Goal: Task Accomplishment & Management: Use online tool/utility

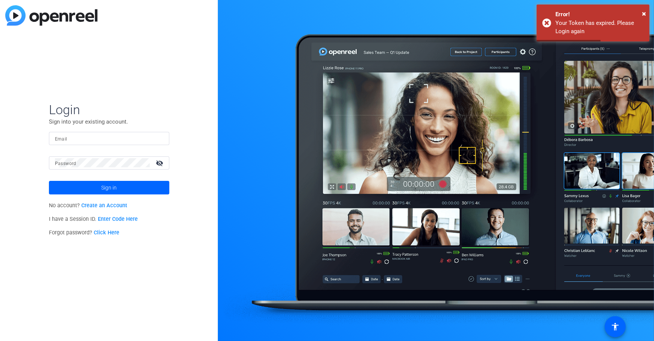
click at [70, 137] on input "Email" at bounding box center [109, 138] width 108 height 9
type input "dheiberger@openreel.com"
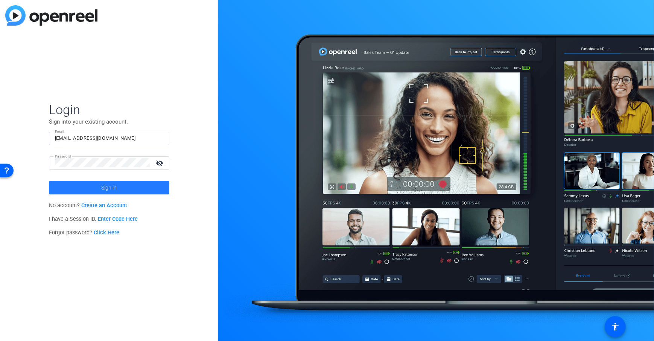
click at [86, 182] on span at bounding box center [109, 187] width 120 height 18
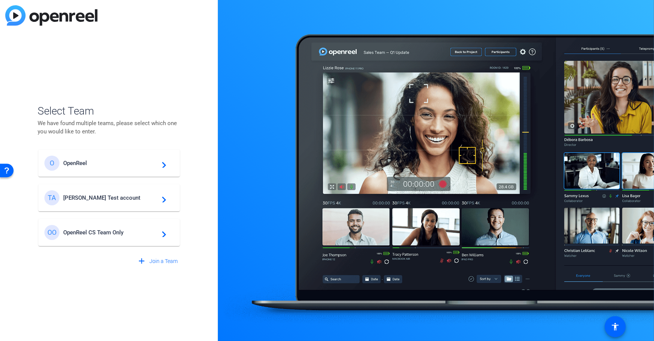
click at [83, 194] on span "Tim Test account" at bounding box center [110, 197] width 94 height 7
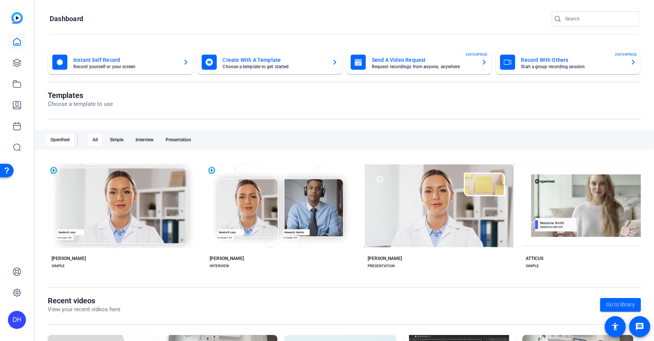
click at [259, 97] on openreel-page-title "Templates Choose a template to use" at bounding box center [344, 100] width 593 height 18
click at [167, 26] on openreel-page-title "Dashboard" at bounding box center [344, 18] width 589 height 15
click at [107, 29] on openreel-divider-bar at bounding box center [344, 34] width 589 height 16
click at [298, 29] on openreel-divider-bar at bounding box center [344, 34] width 589 height 16
click at [247, 17] on openreel-page-title "Dashboard" at bounding box center [344, 18] width 589 height 15
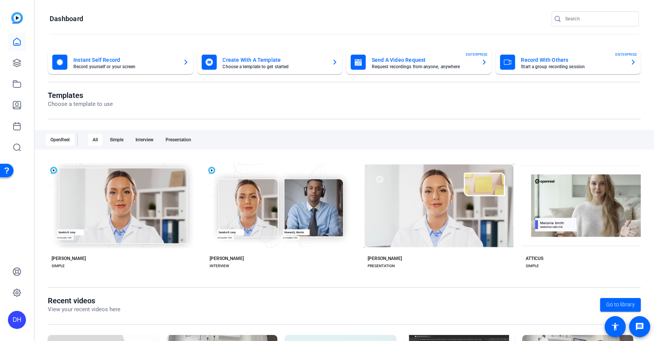
click at [269, 113] on div "Templates Choose a template to use" at bounding box center [344, 105] width 593 height 29
click at [317, 102] on openreel-page-title "Templates Choose a template to use" at bounding box center [344, 100] width 593 height 18
click at [284, 17] on openreel-page-title "Dashboard" at bounding box center [344, 18] width 589 height 15
click at [264, 109] on div "Templates Choose a template to use" at bounding box center [344, 105] width 593 height 29
click at [14, 65] on icon at bounding box center [17, 63] width 8 height 8
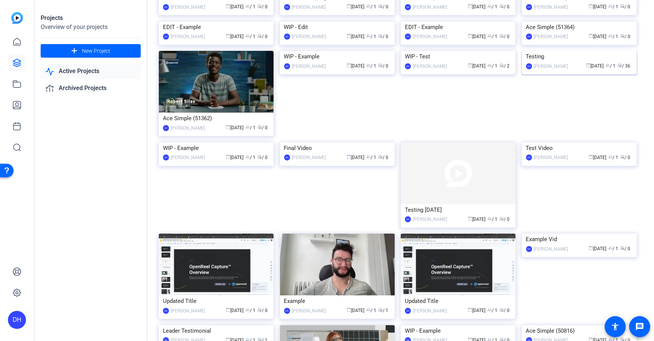
scroll to position [64, 0]
click at [603, 50] on img at bounding box center [579, 50] width 115 height 0
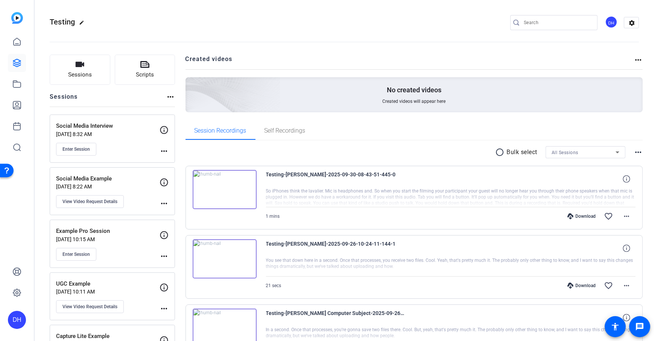
click at [83, 81] on button "Sessions" at bounding box center [80, 70] width 61 height 30
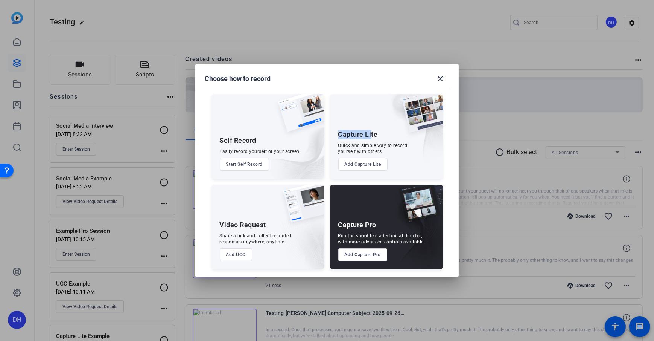
drag, startPoint x: 338, startPoint y: 132, endPoint x: 372, endPoint y: 137, distance: 33.8
click at [372, 137] on div "Capture Lite" at bounding box center [358, 134] width 40 height 9
click at [367, 165] on button "Add Capture Lite" at bounding box center [362, 164] width 49 height 13
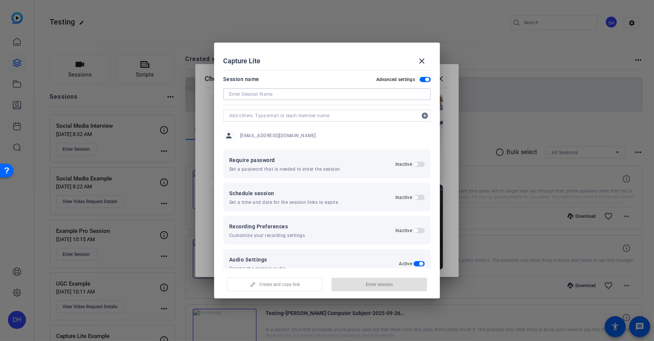
click at [246, 93] on input at bounding box center [327, 94] width 196 height 9
type input "Interview Mock with ABC"
click at [284, 68] on mat-dialog-content "Session name Advanced settings Interview Mock with ABC add_circle person dheibe…" at bounding box center [327, 167] width 226 height 201
click at [425, 81] on span "button" at bounding box center [427, 80] width 4 height 4
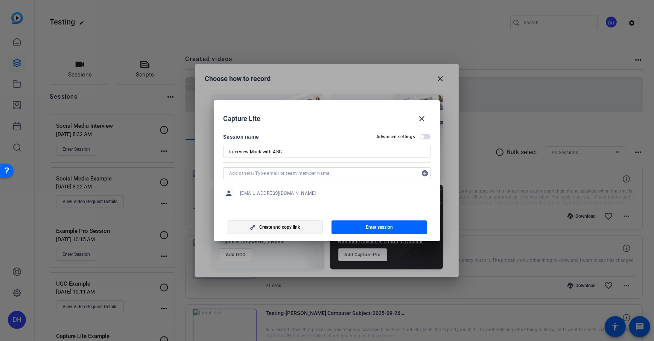
click at [292, 227] on span "Create and copy link" at bounding box center [279, 227] width 41 height 6
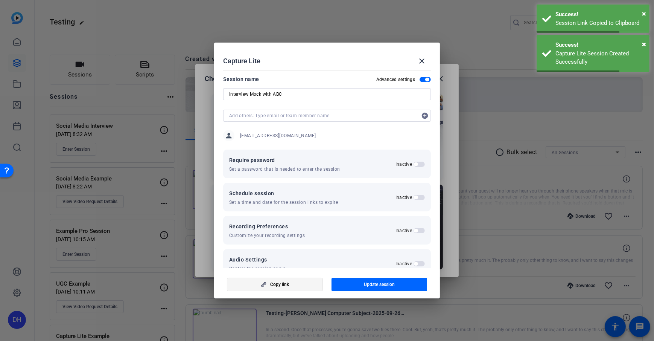
click at [280, 285] on span "Copy link" at bounding box center [279, 284] width 19 height 6
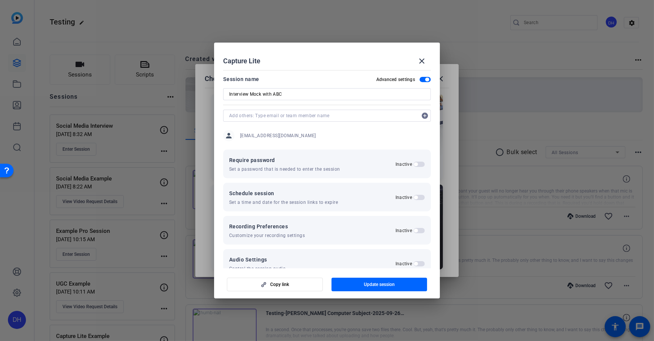
click at [330, 64] on div "Capture Lite close" at bounding box center [327, 61] width 208 height 18
click at [423, 58] on mat-icon "close" at bounding box center [421, 60] width 9 height 9
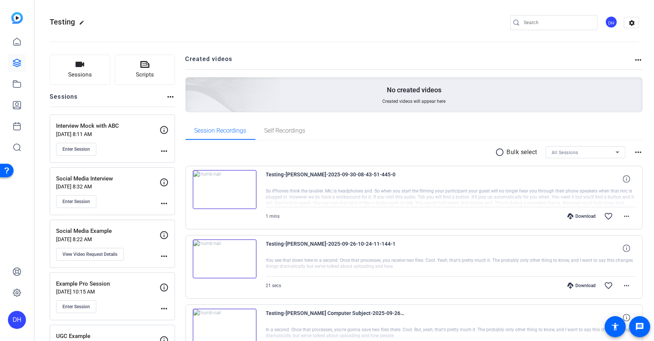
click at [17, 65] on icon at bounding box center [16, 62] width 9 height 9
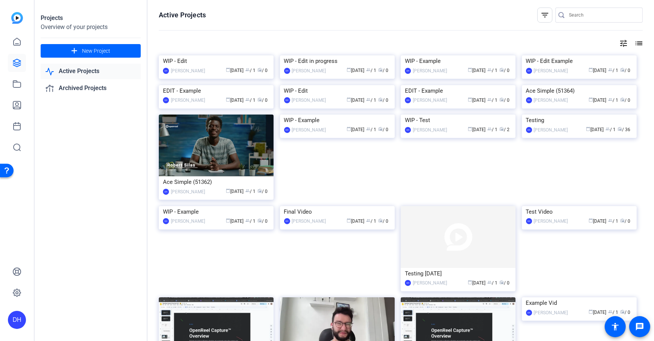
scroll to position [135, 0]
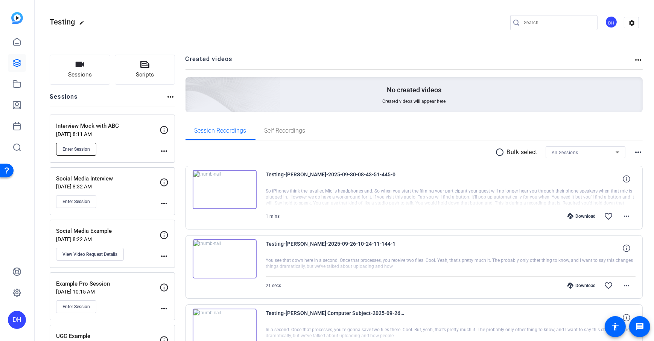
click at [65, 151] on span "Enter Session" at bounding box center [75, 149] width 27 height 6
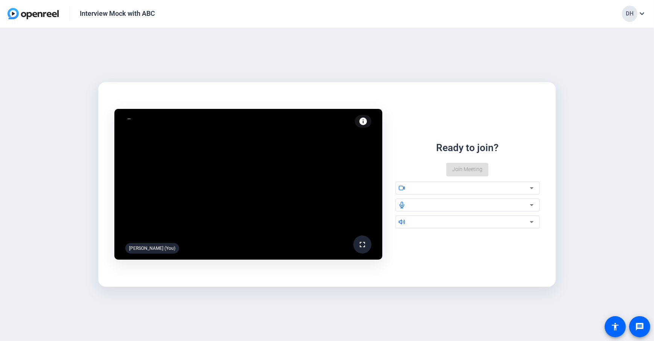
click at [573, 174] on div "fullscreen [PERSON_NAME] (You) info Test your audio and video Ready to join? Jo…" at bounding box center [327, 184] width 654 height 313
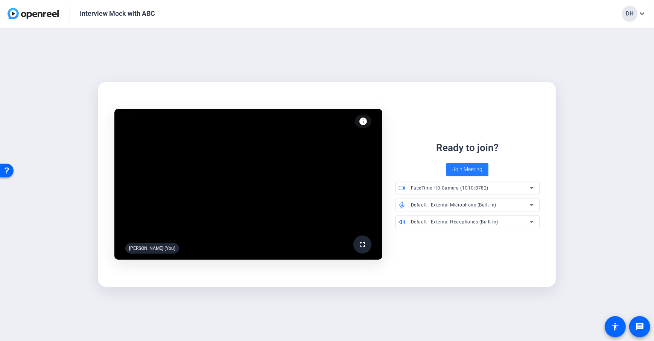
click at [469, 170] on span "Join Meeting" at bounding box center [467, 169] width 30 height 8
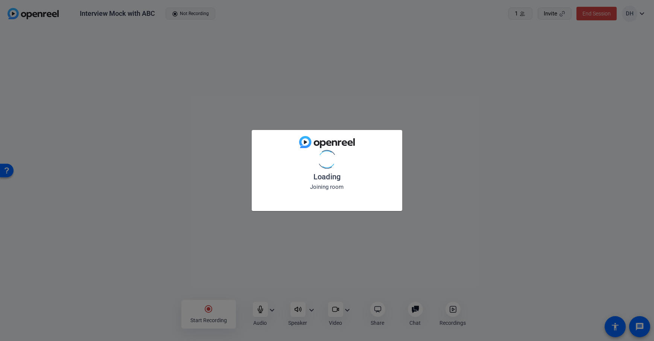
click at [128, 317] on div "Loading Joining room" at bounding box center [327, 170] width 654 height 341
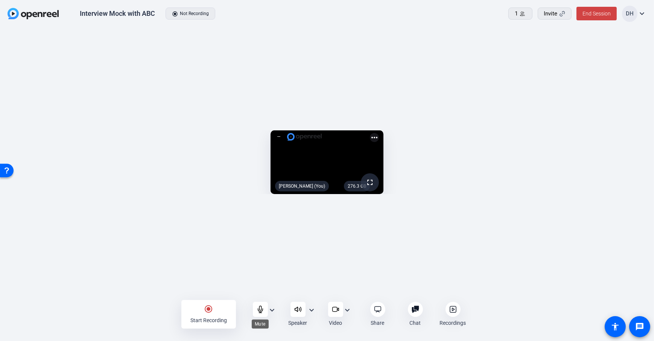
click at [260, 312] on icon at bounding box center [261, 309] width 8 height 8
click at [571, 146] on openreel-capture-lite-video-stream "276.3 GB fullscreen mic_off [PERSON_NAME] (You) more_horiz" at bounding box center [327, 162] width 632 height 64
click at [116, 298] on div "276.3 GB fullscreen mic_off [PERSON_NAME] (You) more_horiz" at bounding box center [327, 164] width 654 height 272
drag, startPoint x: 158, startPoint y: 315, endPoint x: 217, endPoint y: 309, distance: 58.6
click at [158, 315] on div "radio_button_checked Start Recording Audio expand_more Speaker expand_more Vide…" at bounding box center [327, 313] width 654 height 27
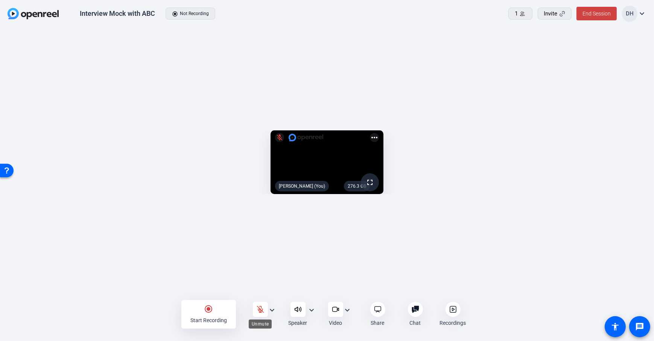
click at [262, 309] on icon at bounding box center [261, 309] width 8 height 8
click at [207, 311] on mat-icon "radio_button_checked" at bounding box center [208, 308] width 9 height 9
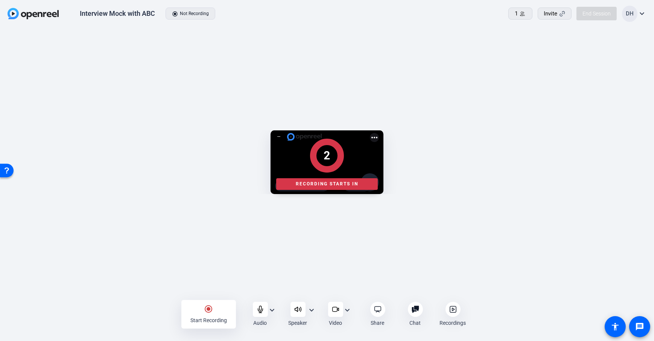
click at [564, 154] on div "2 Recording starts in" at bounding box center [327, 163] width 639 height 75
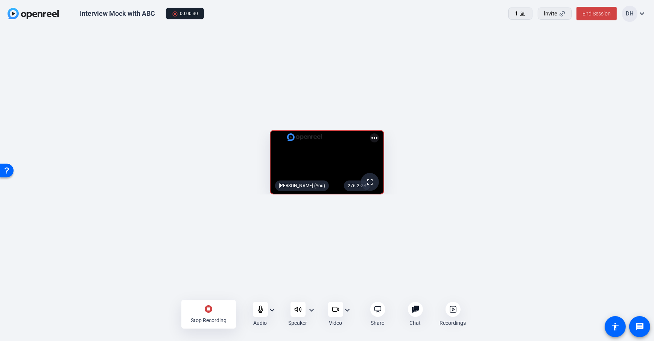
click at [561, 154] on openreel-capture-lite-video-stream "276.2 GB fullscreen [PERSON_NAME] (You) more_horiz" at bounding box center [327, 162] width 632 height 64
click at [151, 311] on div "stop_circle Stop Recording Audio expand_more Speaker expand_more Video expand_m…" at bounding box center [327, 313] width 654 height 27
click at [203, 309] on div "stop_circle Stop Recording" at bounding box center [208, 314] width 55 height 29
click at [154, 311] on div "radio_button_checked Start Recording Audio expand_more Speaker expand_more Vide…" at bounding box center [327, 313] width 654 height 27
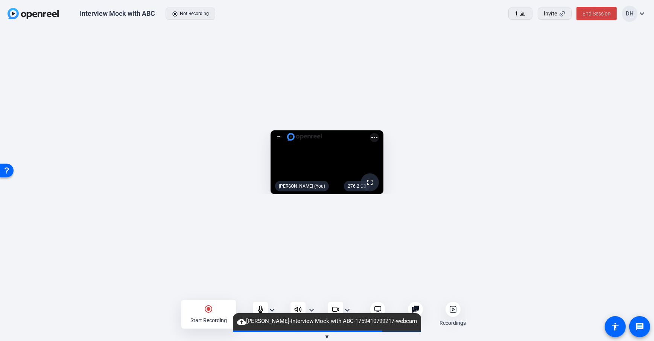
click at [588, 155] on openreel-capture-lite-video-stream "276.2 GB fullscreen [PERSON_NAME] (You) more_horiz" at bounding box center [327, 162] width 632 height 64
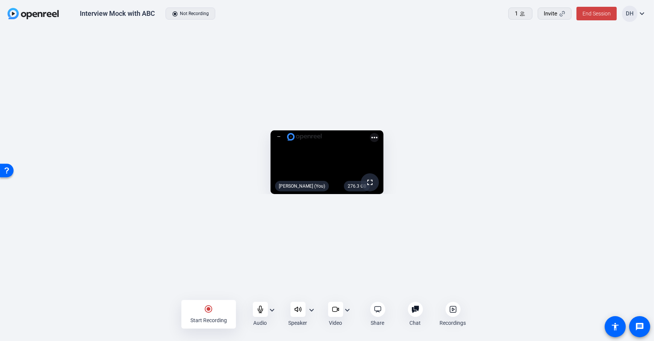
click at [588, 155] on openreel-capture-lite-video-stream "276.3 GB fullscreen [PERSON_NAME] (You) more_horiz" at bounding box center [327, 162] width 632 height 64
click at [578, 143] on openreel-capture-lite-video-stream "276.3 GB fullscreen [PERSON_NAME] (You) more_horiz" at bounding box center [327, 162] width 632 height 64
click at [457, 313] on div at bounding box center [453, 308] width 15 height 15
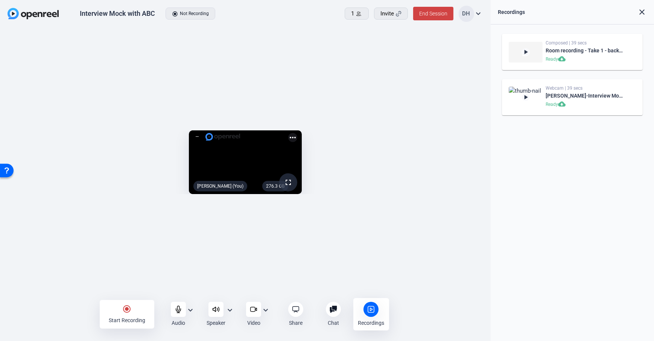
click at [378, 326] on div "Recordings" at bounding box center [371, 314] width 36 height 32
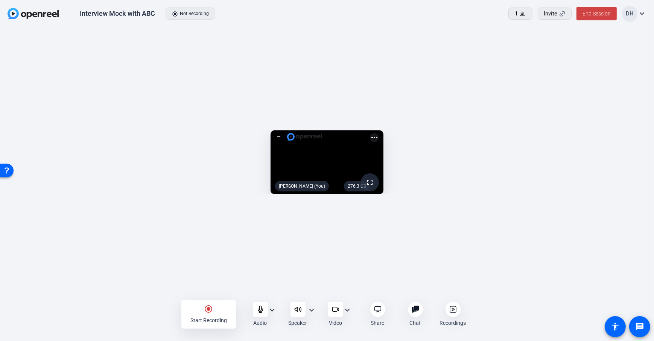
click at [454, 309] on icon at bounding box center [453, 308] width 2 height 3
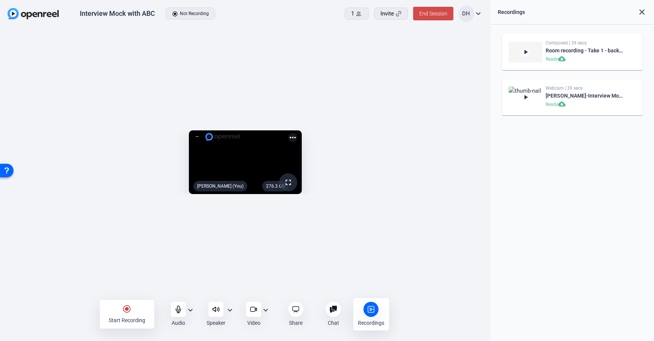
click at [428, 13] on span "End Session" at bounding box center [433, 14] width 28 height 6
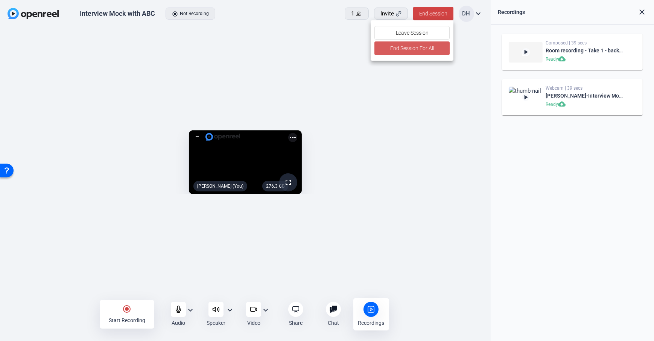
click at [424, 50] on span "End Session For All" at bounding box center [412, 48] width 44 height 9
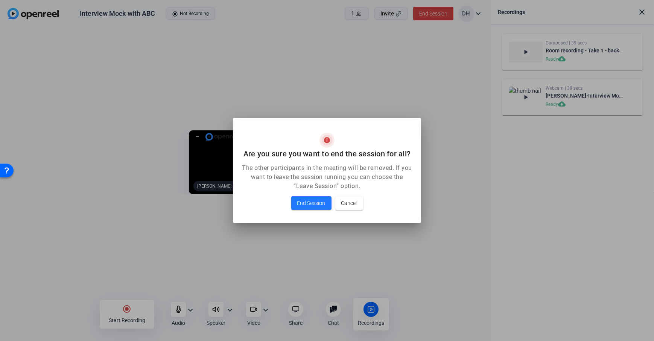
click at [311, 204] on span "End Session" at bounding box center [311, 202] width 28 height 9
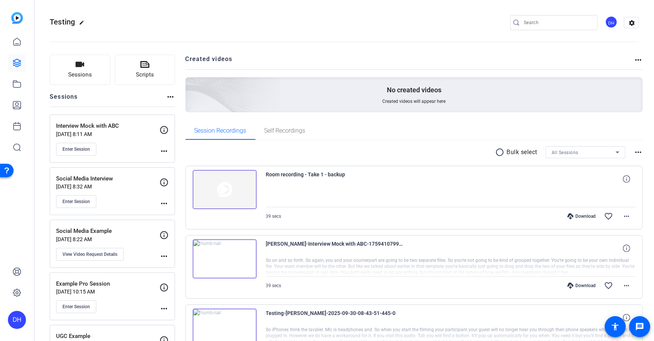
click at [218, 50] on openreel-divider-bar at bounding box center [344, 39] width 589 height 23
click at [14, 106] on icon at bounding box center [16, 104] width 9 height 9
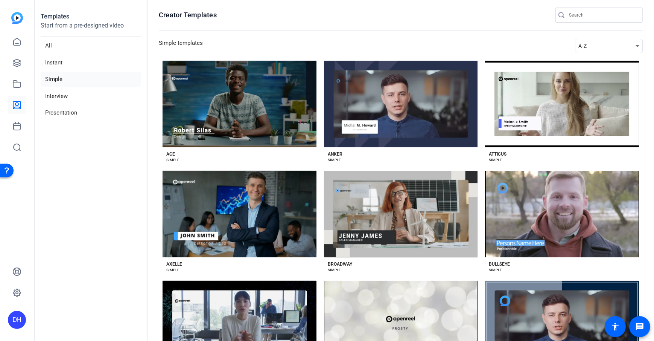
click at [155, 116] on section "Creator Templates Simple templates A-Z Preview Ace ACE SIMPLE Preview Anker ANK…" at bounding box center [401, 170] width 507 height 341
click at [135, 185] on aside "Templates Start from a pre-designed video All Instant Simple Interview Presenta…" at bounding box center [91, 170] width 113 height 341
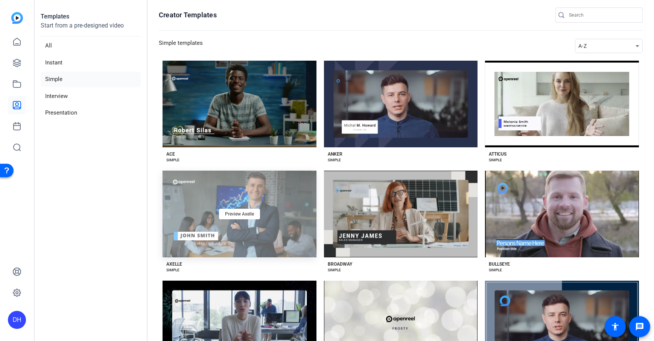
click at [281, 215] on div "Preview Axelle" at bounding box center [240, 213] width 154 height 87
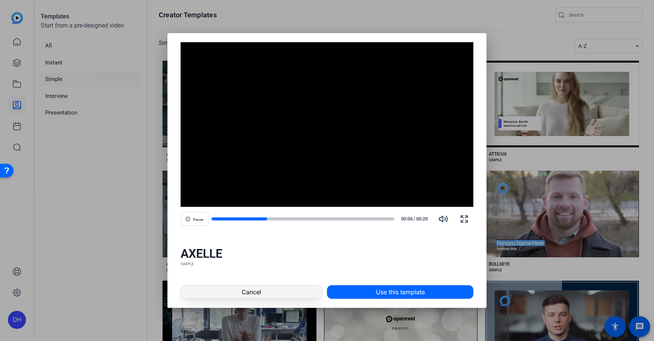
click at [280, 292] on span at bounding box center [251, 292] width 141 height 18
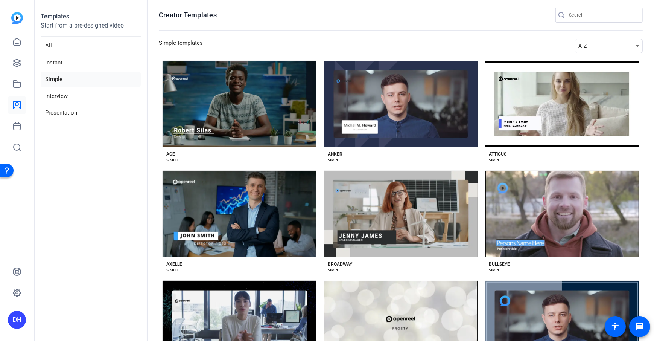
click at [116, 172] on aside "Templates Start from a pre-designed video All Instant Simple Interview Presenta…" at bounding box center [91, 170] width 113 height 341
click at [79, 99] on li "Interview" at bounding box center [91, 95] width 100 height 15
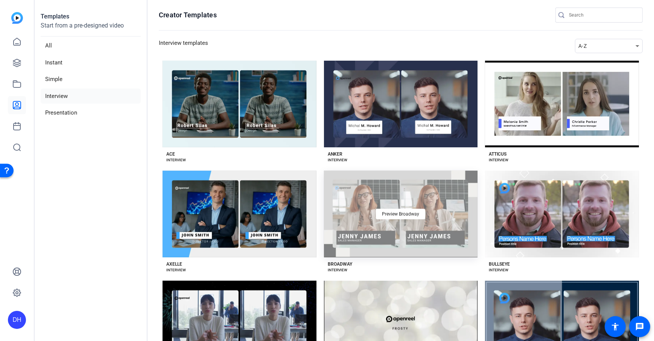
click at [362, 196] on div "Preview Broadway" at bounding box center [401, 213] width 154 height 87
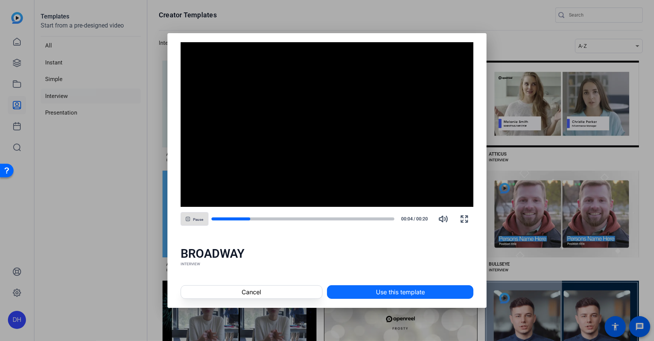
click at [400, 290] on span "Use this template" at bounding box center [400, 291] width 49 height 9
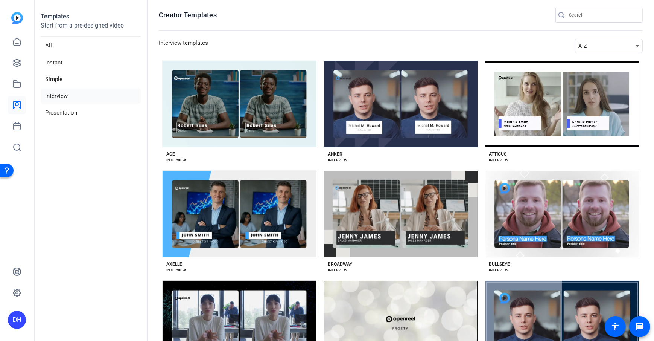
click at [278, 28] on openreel-divider-bar at bounding box center [401, 31] width 484 height 16
click at [15, 87] on icon at bounding box center [16, 83] width 9 height 9
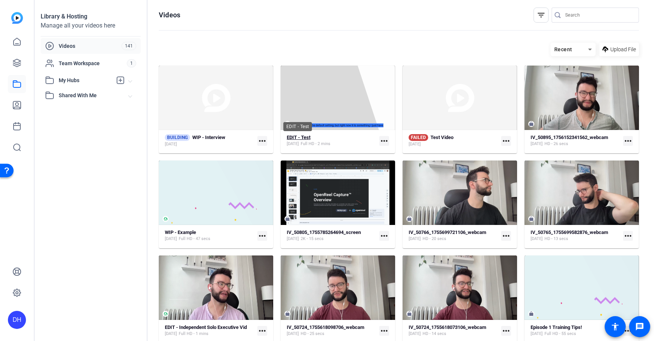
click at [294, 137] on strong "EDIT - Test" at bounding box center [299, 137] width 24 height 6
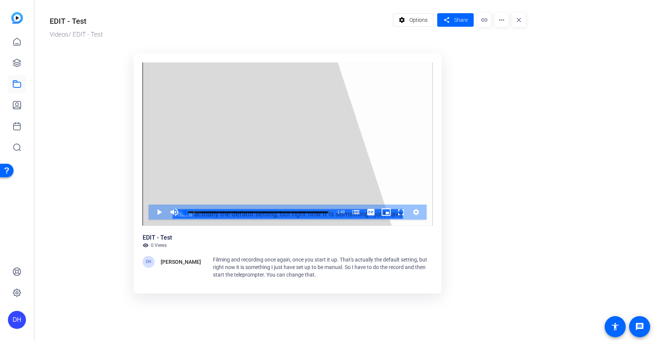
click at [472, 161] on ktd-grid "Video Player is loading. Play Video Play Mute Current Time 0:00 / Duration 1:43…" at bounding box center [288, 175] width 476 height 252
click at [508, 115] on ktd-grid "Video Player is loading. Play Video Play Mute Current Time 0:00 / Duration 1:43…" at bounding box center [288, 175] width 476 height 252
click at [451, 21] on mat-icon "share" at bounding box center [446, 20] width 9 height 10
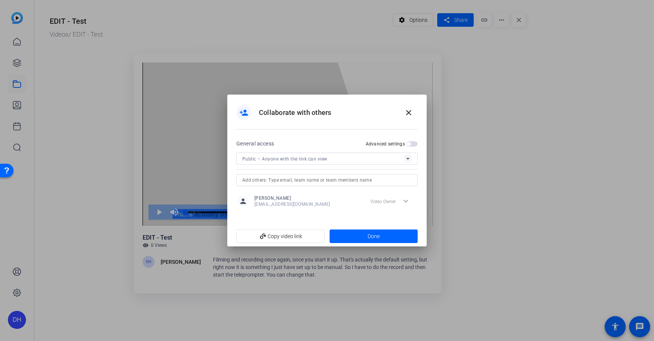
click at [344, 157] on div "Public – Anyone with the link can view" at bounding box center [323, 158] width 162 height 9
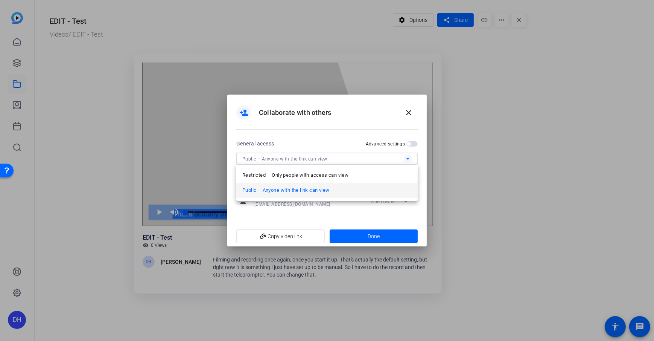
click at [300, 190] on span "Public – Anyone with the link can view" at bounding box center [285, 190] width 87 height 9
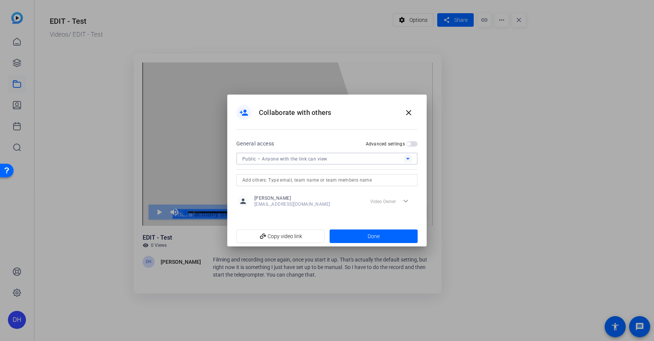
click at [409, 142] on span "button" at bounding box center [409, 144] width 4 height 4
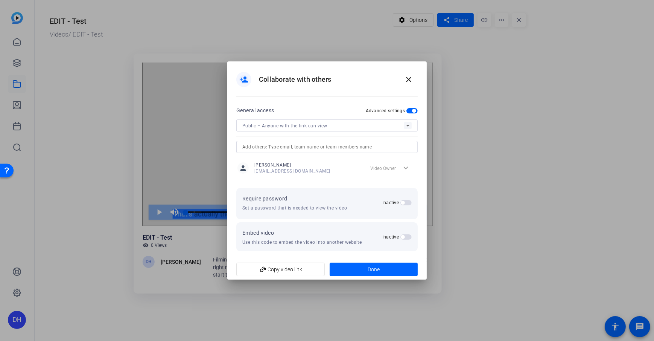
click at [409, 199] on div "Inactive" at bounding box center [396, 202] width 29 height 6
click at [405, 198] on mat-slide-toggle "Inactive" at bounding box center [396, 202] width 29 height 9
click at [406, 204] on span "button" at bounding box center [405, 202] width 11 height 5
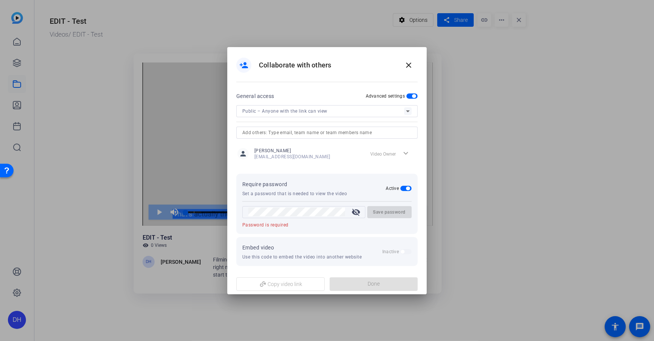
click at [408, 187] on span "button" at bounding box center [408, 188] width 4 height 4
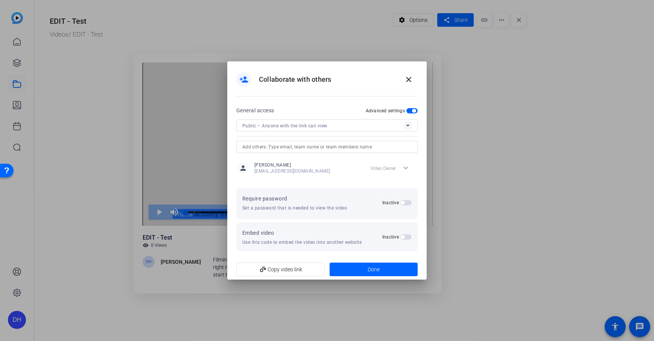
click at [405, 237] on span "button" at bounding box center [405, 236] width 11 height 5
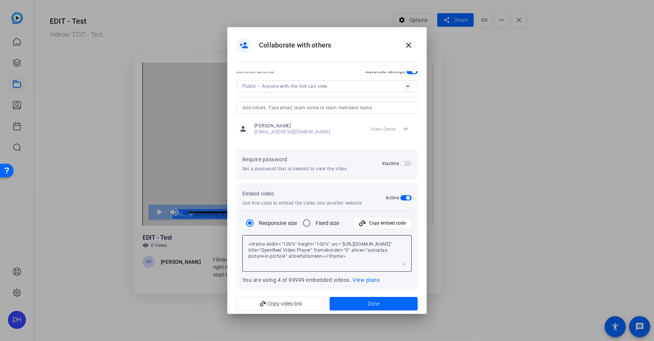
scroll to position [9, 0]
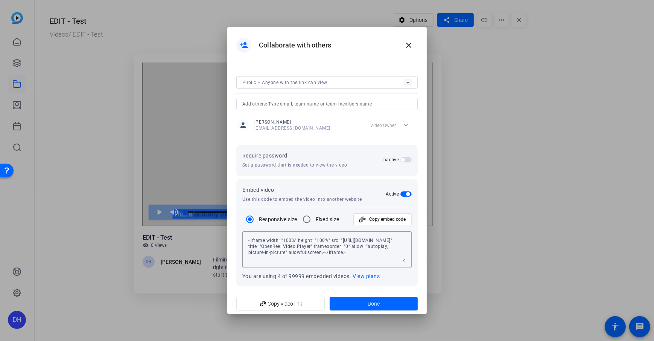
click at [347, 41] on div "person_add Collaborate with others close" at bounding box center [326, 45] width 181 height 18
click at [404, 51] on span at bounding box center [409, 45] width 18 height 18
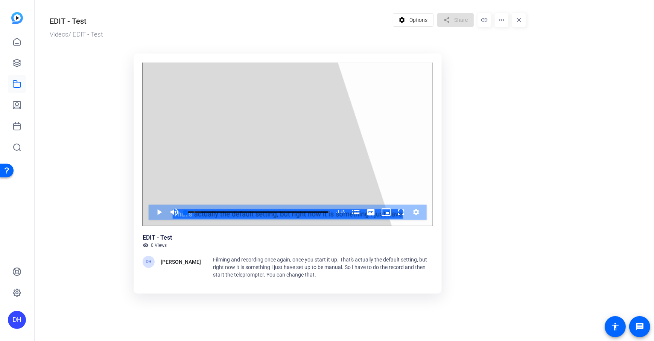
click at [470, 119] on ktd-grid "Video Player is loading. Play Video Play Mute Current Time 0:00 / Duration 1:43…" at bounding box center [288, 175] width 476 height 252
drag, startPoint x: 505, startPoint y: 79, endPoint x: 507, endPoint y: 45, distance: 33.9
click at [505, 78] on ktd-grid "Video Player is loading. Play Video Play Mute Current Time 0:00 / Duration 1:43…" at bounding box center [288, 175] width 476 height 252
click at [502, 21] on mat-icon "more_horiz" at bounding box center [502, 20] width 14 height 14
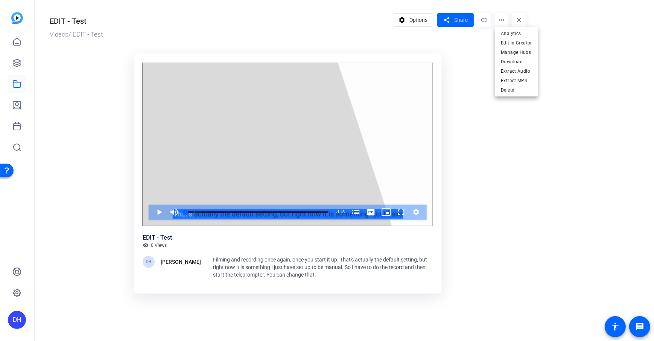
click at [459, 75] on div at bounding box center [327, 170] width 654 height 341
click at [459, 75] on ktd-grid "Video Player is loading. Play Video Play Mute Current Time 0:00 / Duration 1:43…" at bounding box center [288, 175] width 476 height 252
click at [483, 140] on ktd-grid "Video Player is loading. Play Video Play Mute Current Time 0:00 / Duration 1:43…" at bounding box center [288, 175] width 476 height 252
click at [567, 246] on or-hosting-video-details "EDIT - Test Videos / EDIT - Test settings Options share Share link more_horiz c…" at bounding box center [343, 153] width 616 height 307
click at [548, 209] on or-hosting-video-details "EDIT - Test Videos / EDIT - Test settings Options share Share link more_horiz c…" at bounding box center [343, 153] width 616 height 307
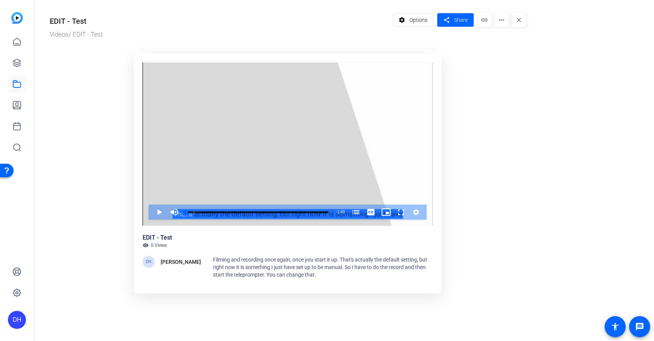
click at [515, 172] on ktd-grid "Video Player is loading. Play Video Play Mute Current Time 0:00 / Duration 1:43…" at bounding box center [288, 175] width 476 height 252
click at [487, 157] on ktd-grid "Video Player is loading. Play Video Play Mute Current Time 0:00 / Duration 1:43…" at bounding box center [288, 175] width 476 height 252
click at [12, 41] on icon at bounding box center [16, 41] width 9 height 9
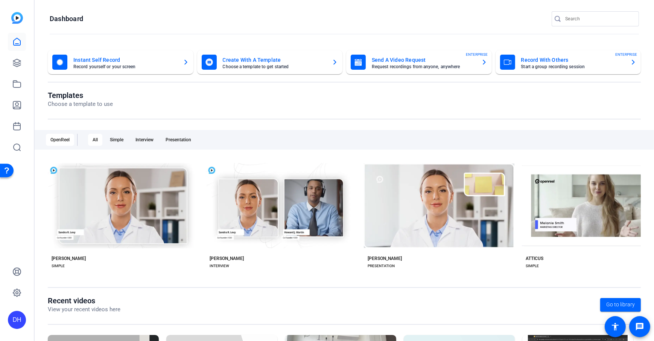
click at [20, 198] on div "DH" at bounding box center [17, 170] width 34 height 341
click at [18, 321] on div "DH" at bounding box center [17, 320] width 18 height 18
click at [91, 311] on span at bounding box center [100, 309] width 18 height 18
